Goal: Information Seeking & Learning: Learn about a topic

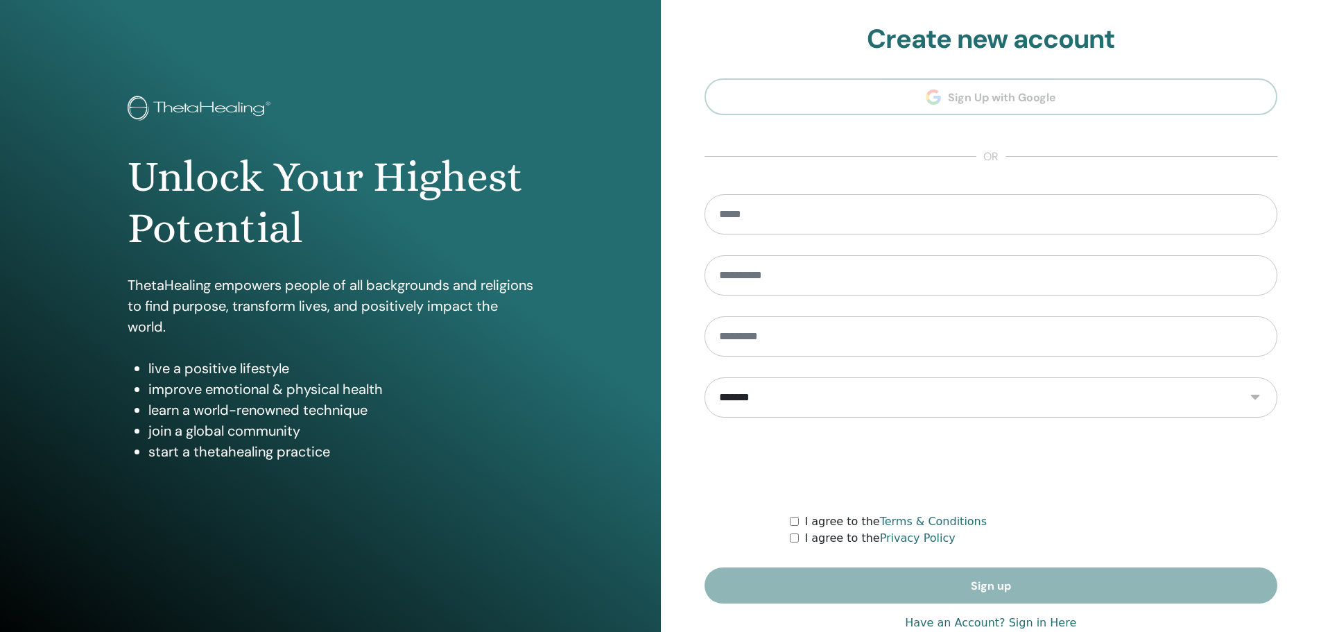
click at [1041, 624] on link "Have an Account? Sign in Here" at bounding box center [990, 623] width 171 height 17
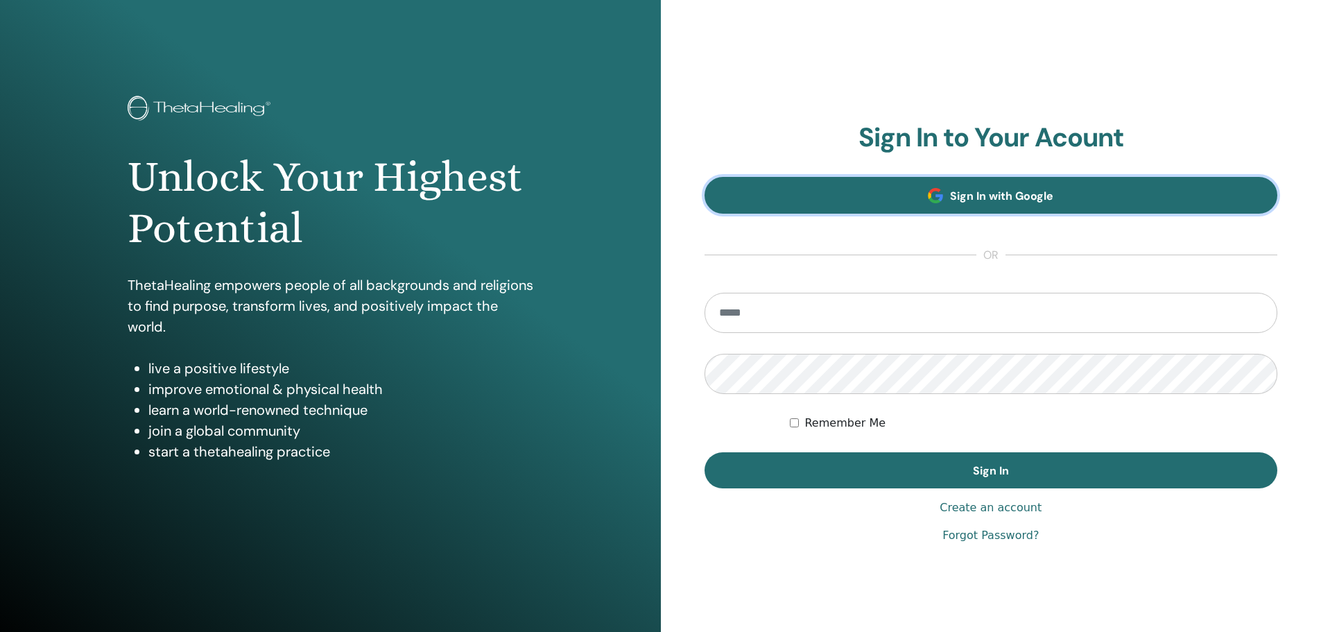
click at [972, 192] on span "Sign In with Google" at bounding box center [1001, 196] width 103 height 15
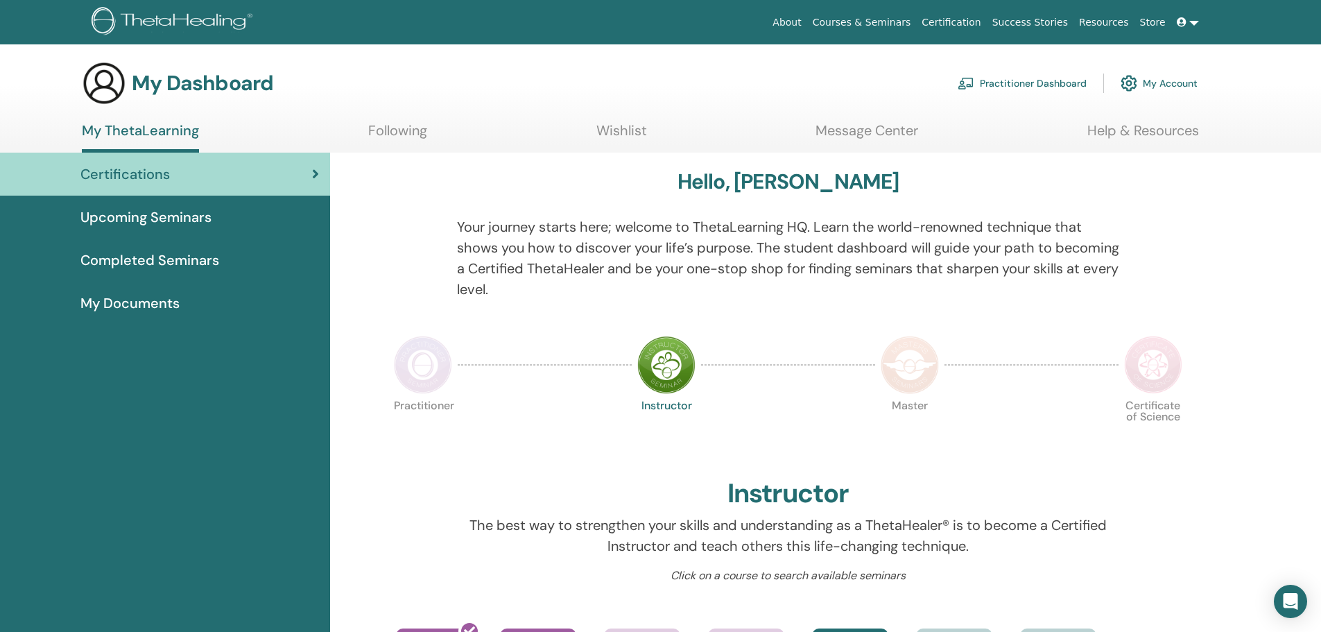
click at [438, 375] on img at bounding box center [423, 365] width 58 height 58
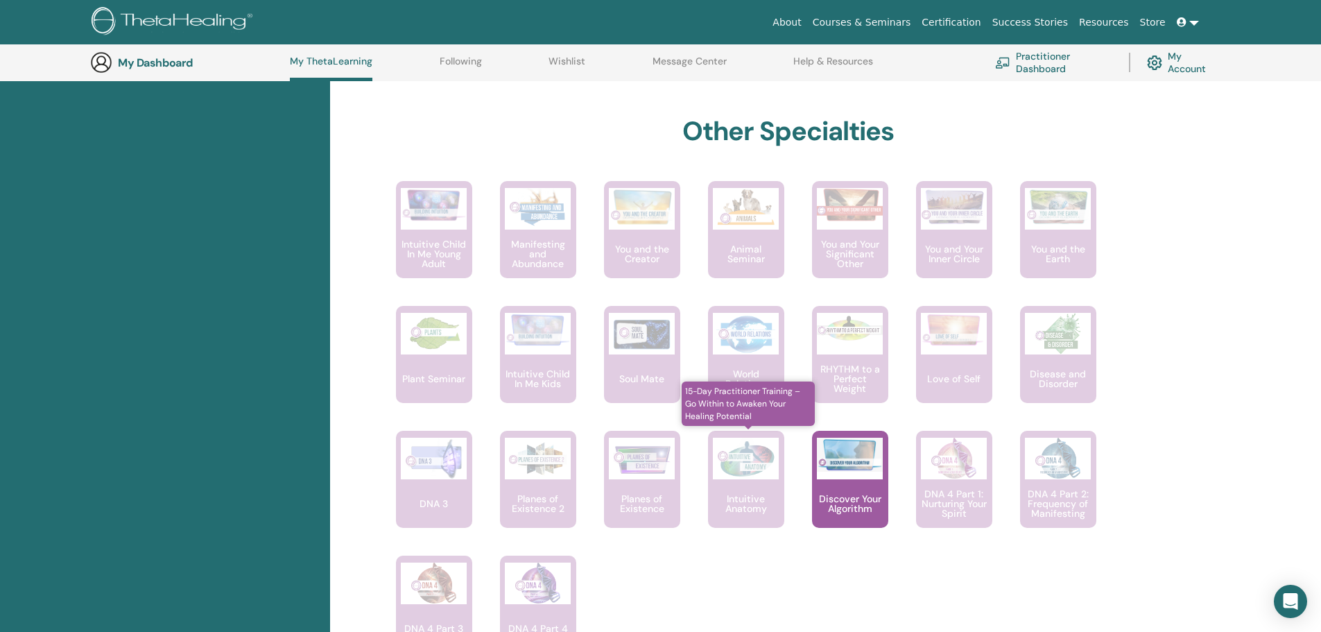
scroll to position [730, 0]
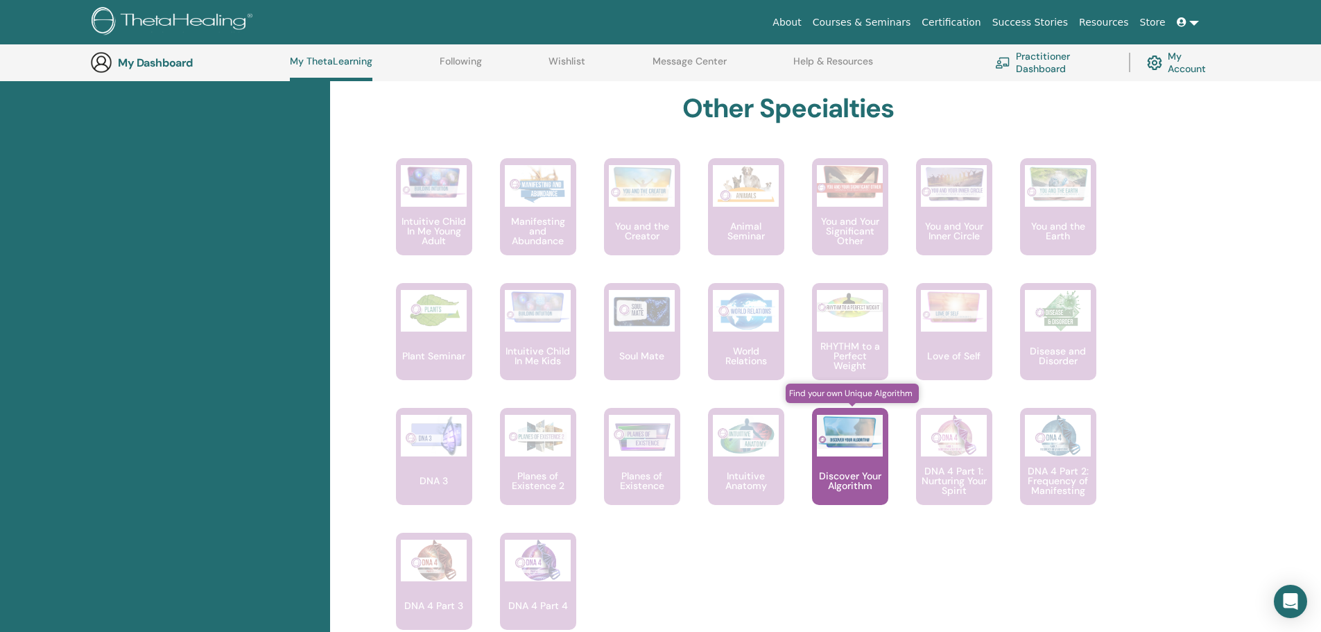
click at [837, 466] on div "Discover Your Algorithm" at bounding box center [850, 456] width 76 height 97
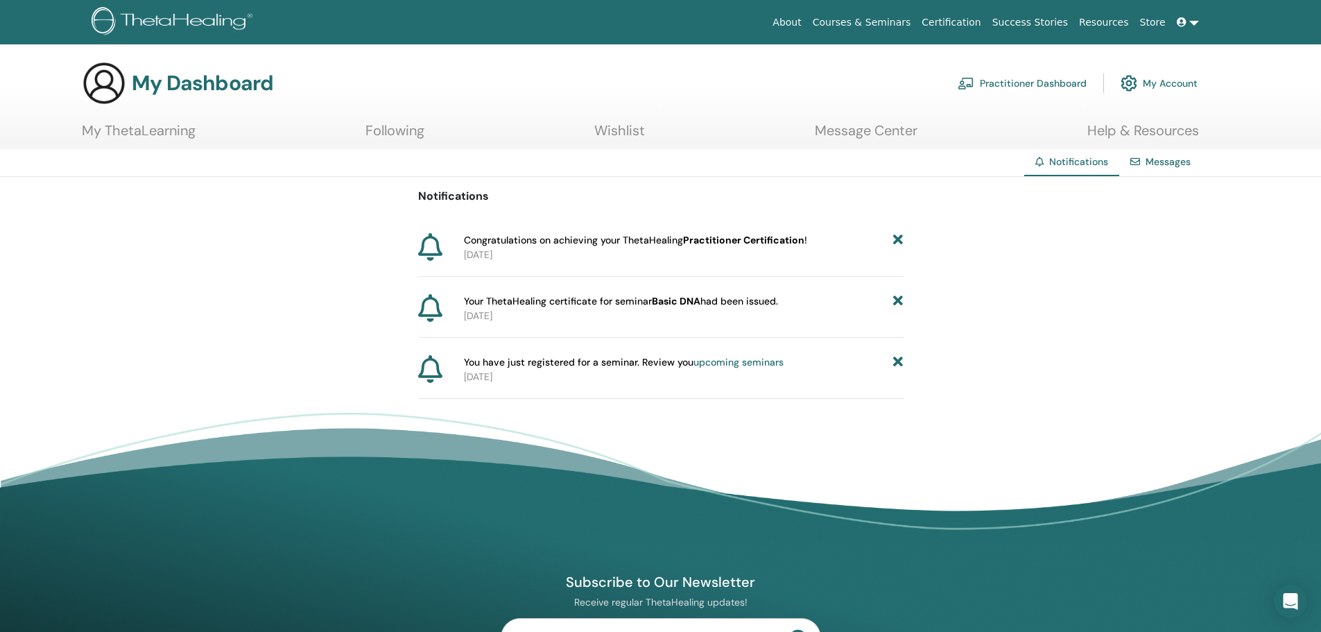
click at [406, 132] on link "Following" at bounding box center [395, 135] width 59 height 27
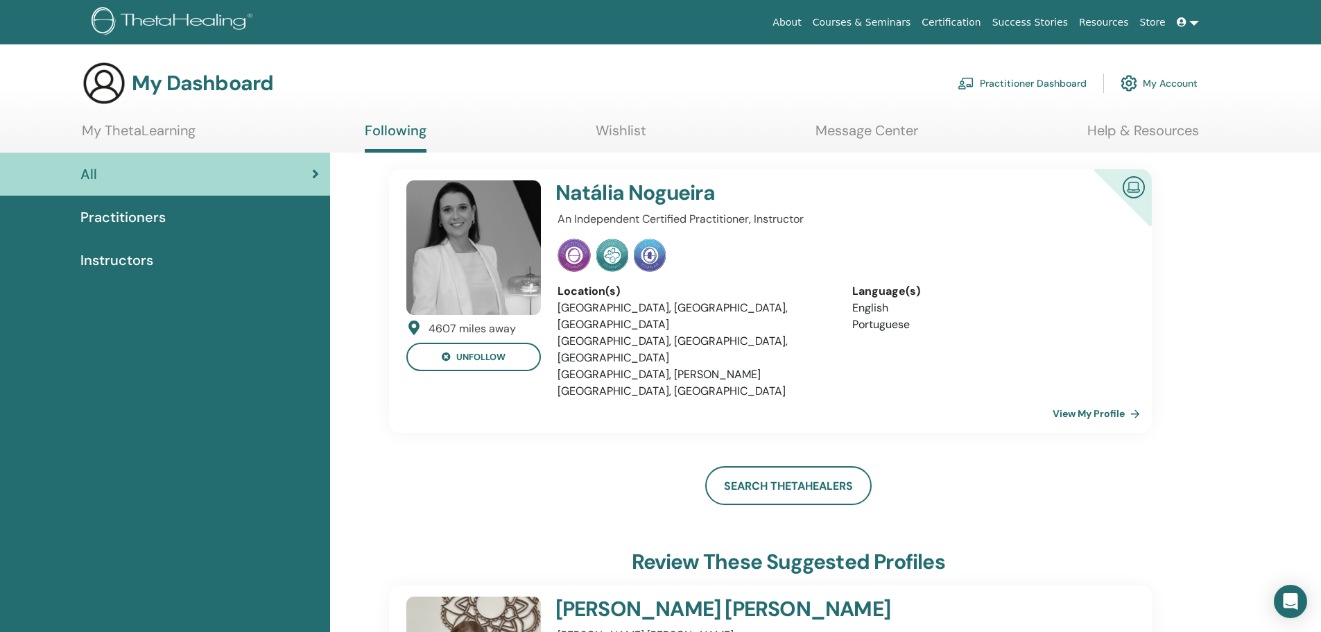
click at [160, 130] on link "My ThetaLearning" at bounding box center [139, 135] width 114 height 27
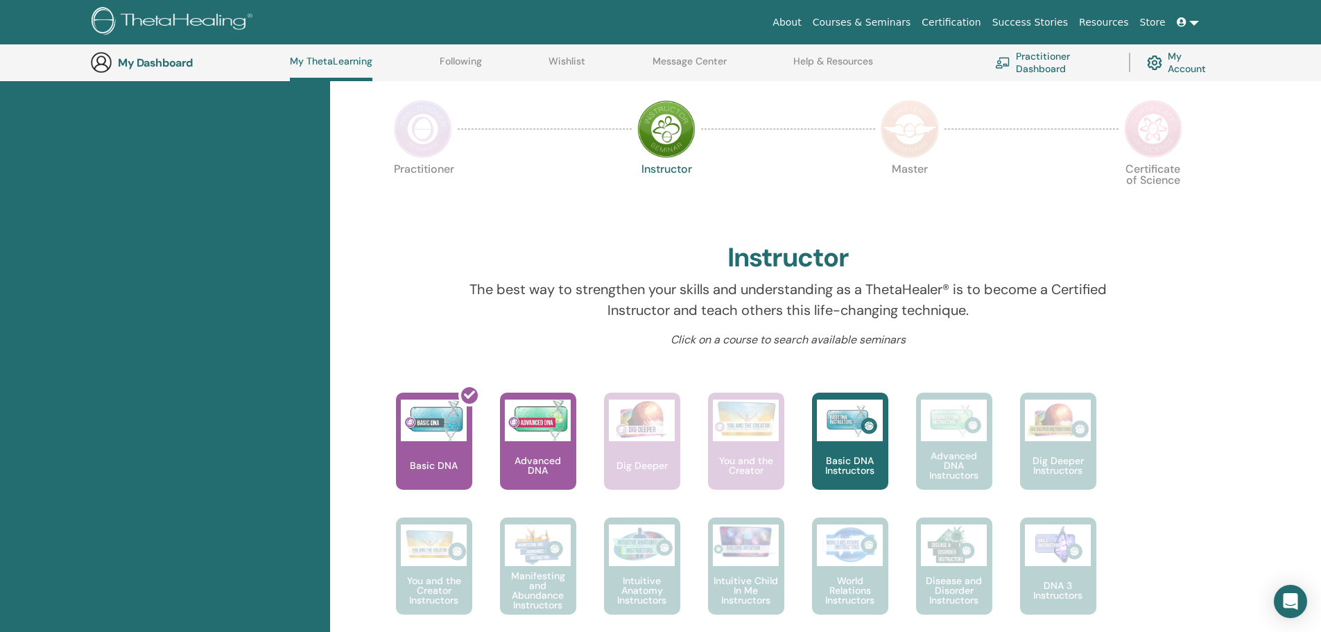
scroll to position [268, 0]
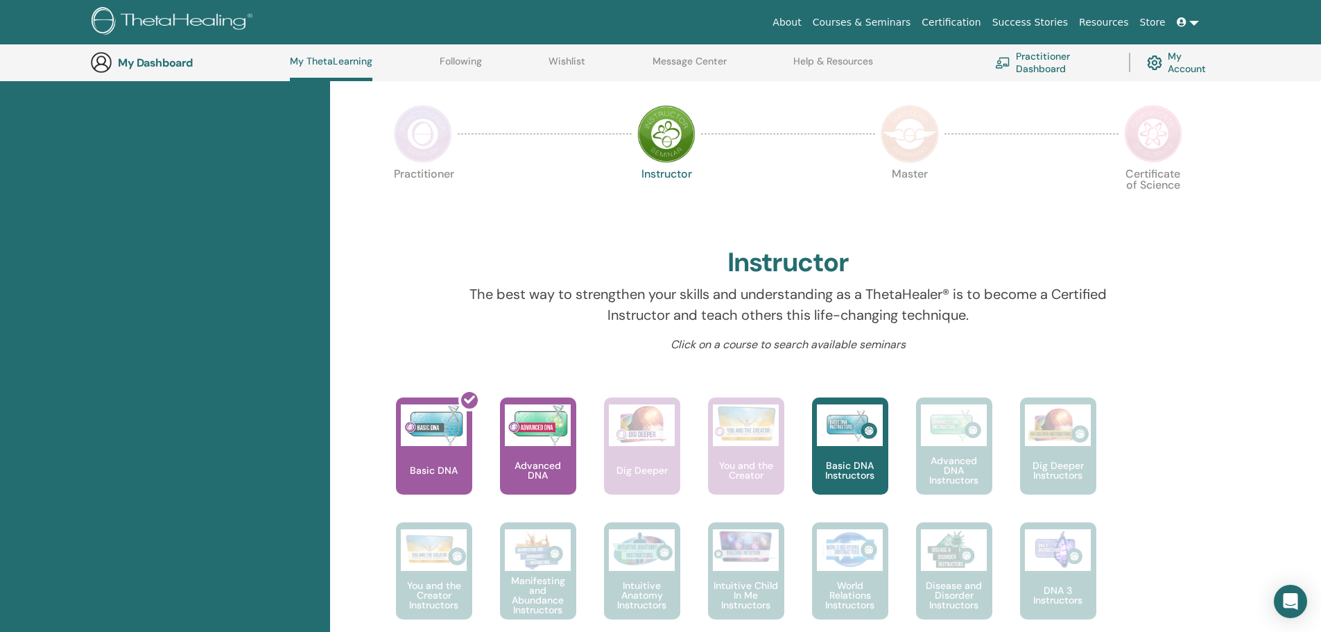
click at [429, 144] on img at bounding box center [423, 134] width 58 height 58
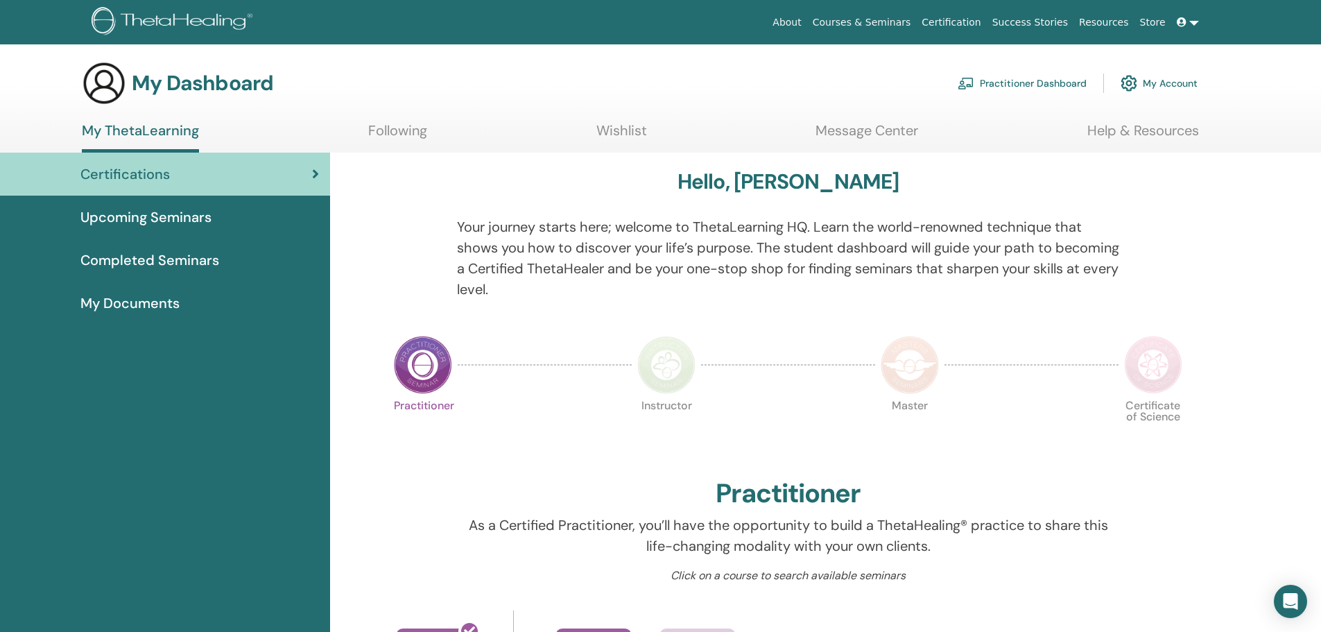
scroll to position [268, 0]
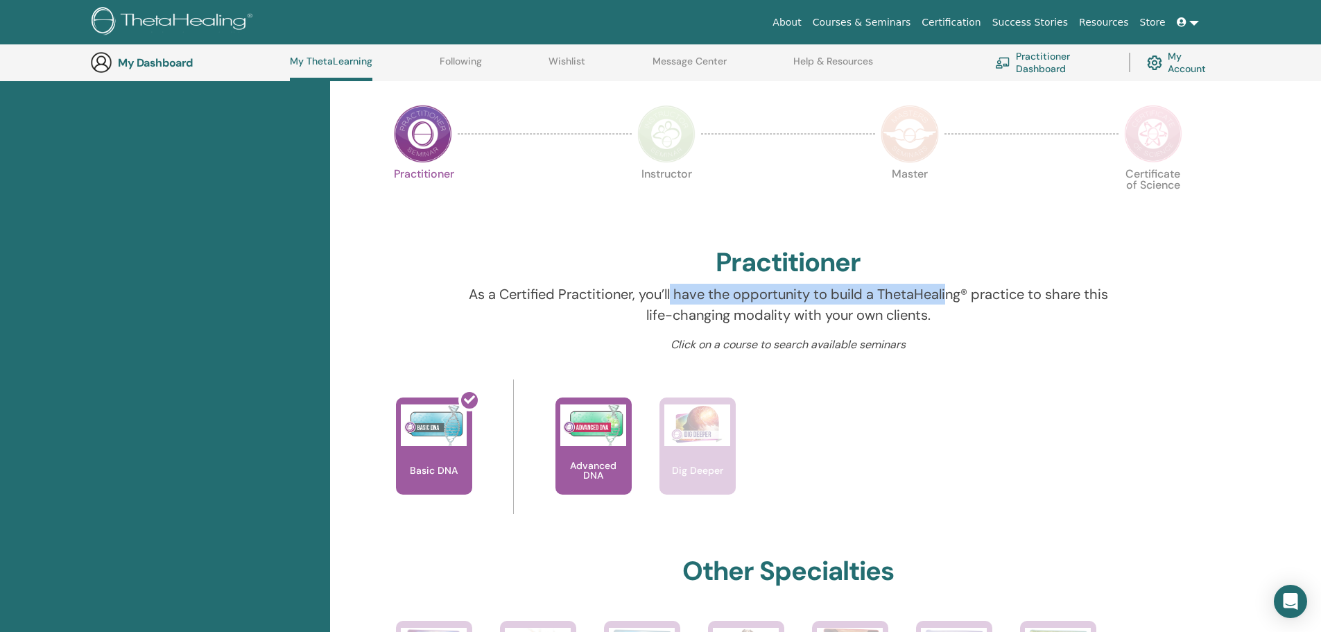
drag, startPoint x: 673, startPoint y: 298, endPoint x: 950, endPoint y: 300, distance: 276.1
click at [950, 300] on p "As a Certified Practitioner, you’ll have the opportunity to build a ThetaHealin…" at bounding box center [788, 305] width 662 height 42
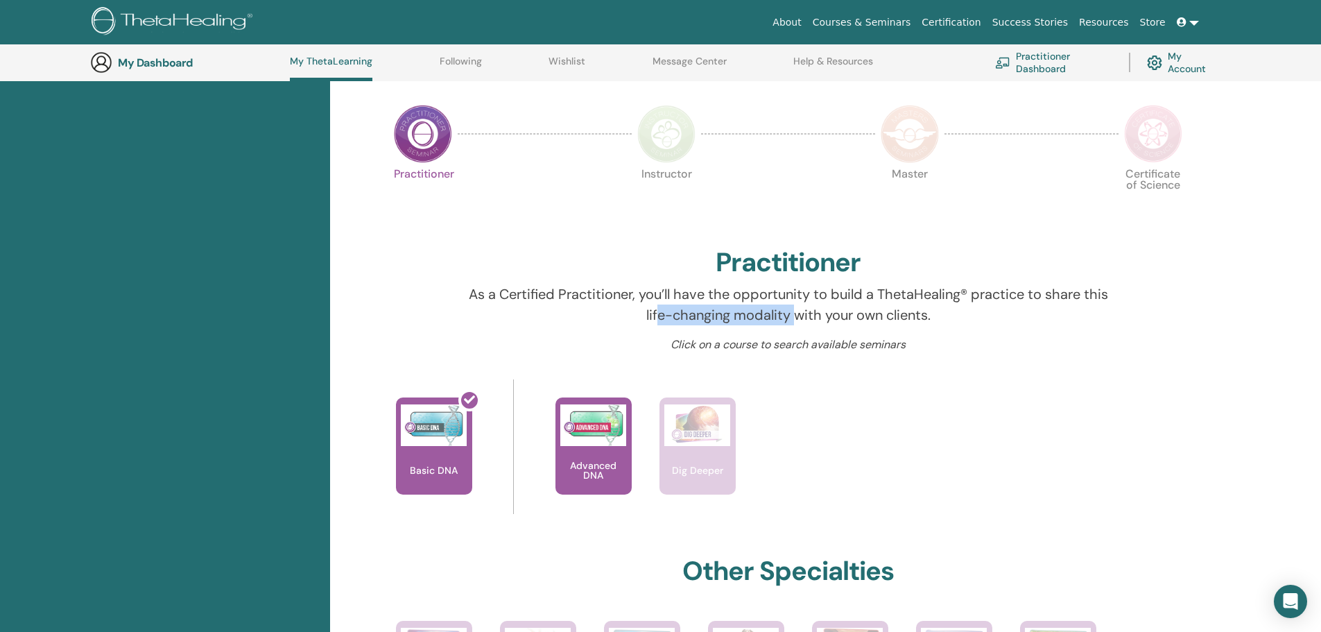
drag, startPoint x: 658, startPoint y: 317, endPoint x: 791, endPoint y: 317, distance: 133.2
click at [791, 317] on p "As a Certified Practitioner, you’ll have the opportunity to build a ThetaHealin…" at bounding box center [788, 305] width 662 height 42
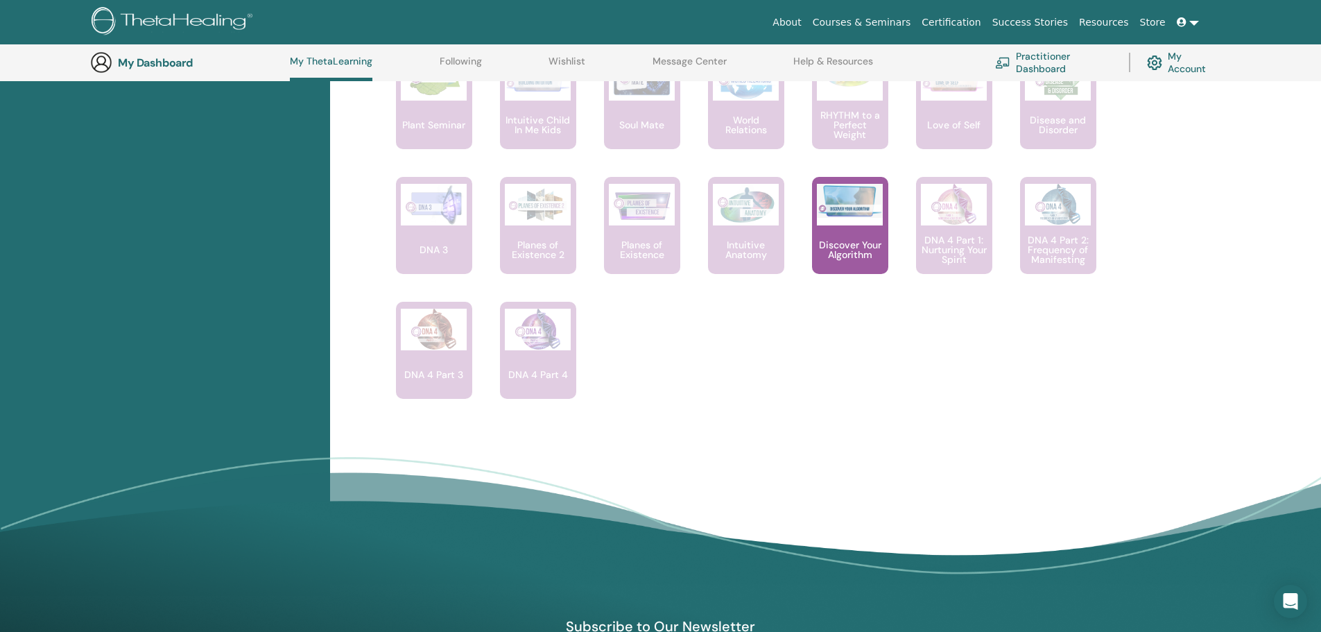
scroll to position [730, 0]
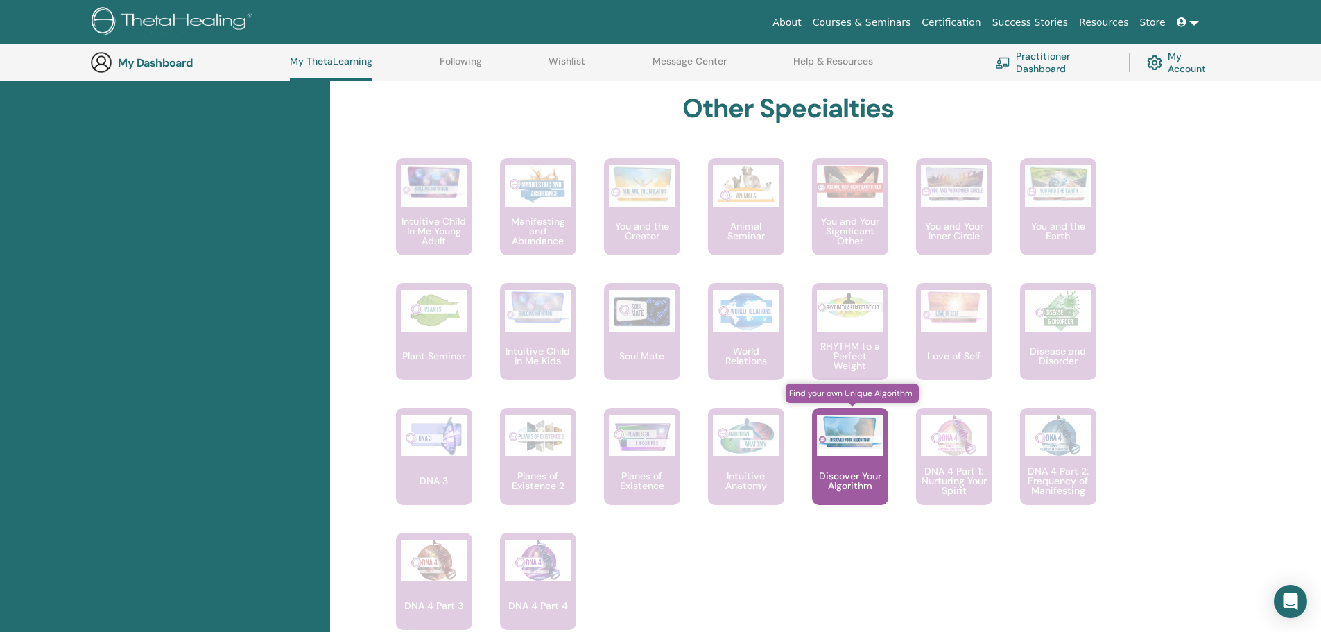
click at [837, 499] on div "Discover Your Algorithm" at bounding box center [850, 456] width 76 height 97
